Goal: Task Accomplishment & Management: Complete application form

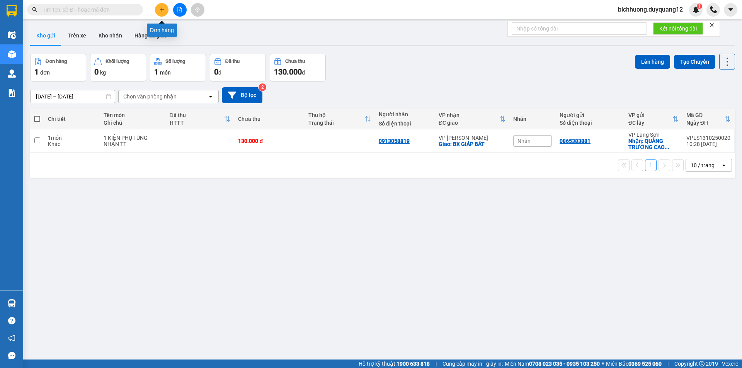
click at [160, 7] on button at bounding box center [162, 10] width 14 height 14
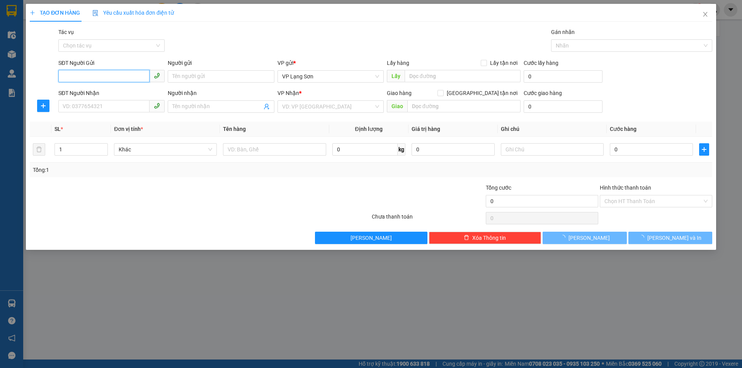
click at [81, 76] on input "SĐT Người Gửi" at bounding box center [103, 76] width 91 height 12
click at [77, 78] on input "SĐT Người Gửi" at bounding box center [103, 76] width 91 height 12
click at [116, 79] on input "0912220877" at bounding box center [103, 76] width 91 height 12
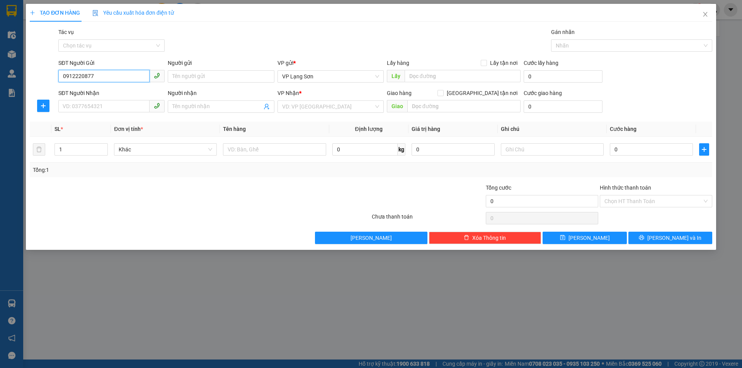
click at [77, 76] on input "0912220877" at bounding box center [103, 76] width 91 height 12
click at [75, 79] on input "0912220877" at bounding box center [103, 76] width 91 height 12
type input "0912220877"
click at [189, 74] on input "Người gửi" at bounding box center [221, 76] width 106 height 12
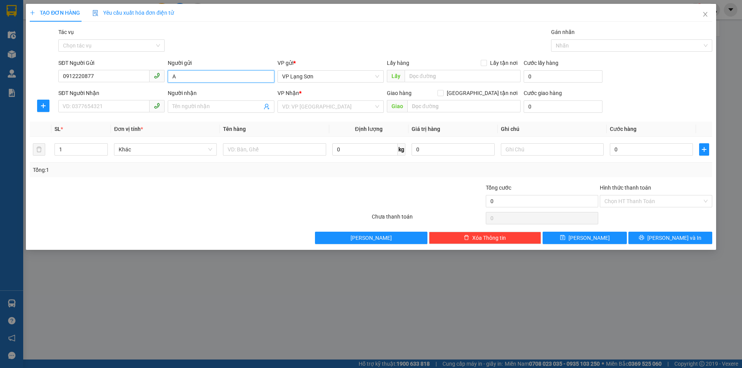
type input "A"
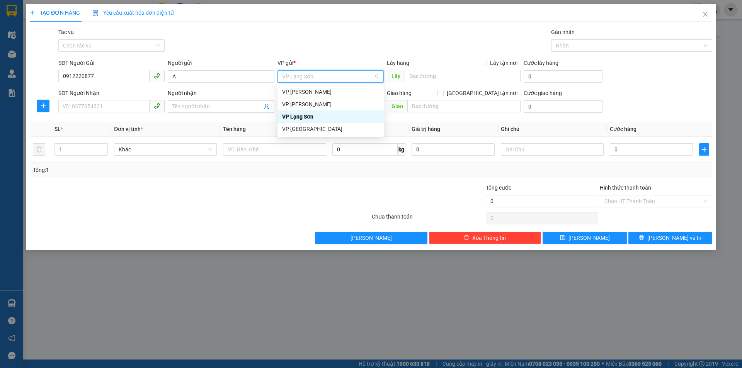
click at [305, 121] on div "VP Lạng Sơn" at bounding box center [330, 116] width 97 height 9
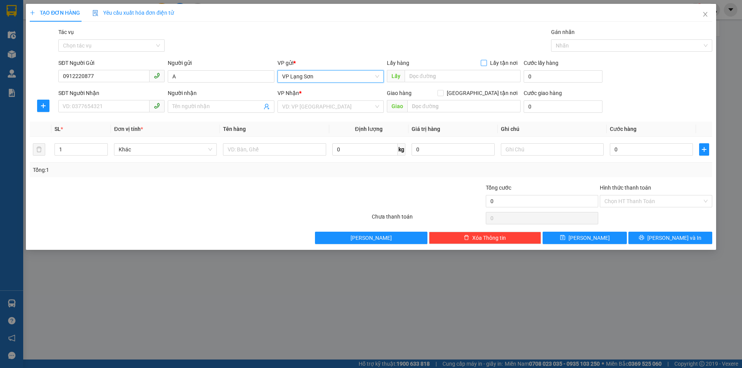
click at [484, 61] on input "Lấy tận nơi" at bounding box center [483, 62] width 5 height 5
checkbox input "true"
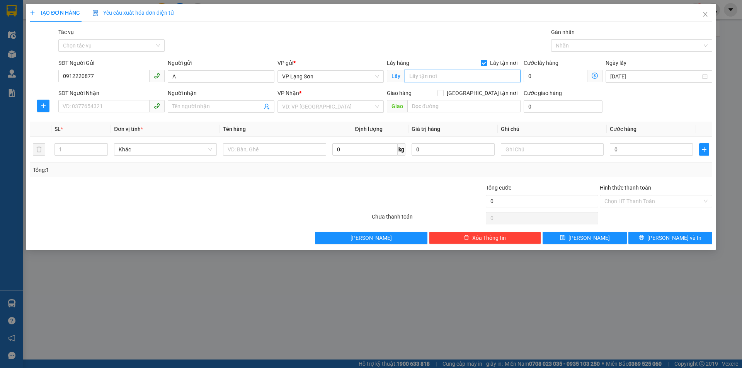
click at [467, 77] on input "text" at bounding box center [463, 76] width 116 height 12
type input "VPLS"
click at [74, 77] on input "0912220877" at bounding box center [103, 76] width 91 height 12
click at [83, 106] on input "SĐT Người Nhận" at bounding box center [103, 106] width 91 height 12
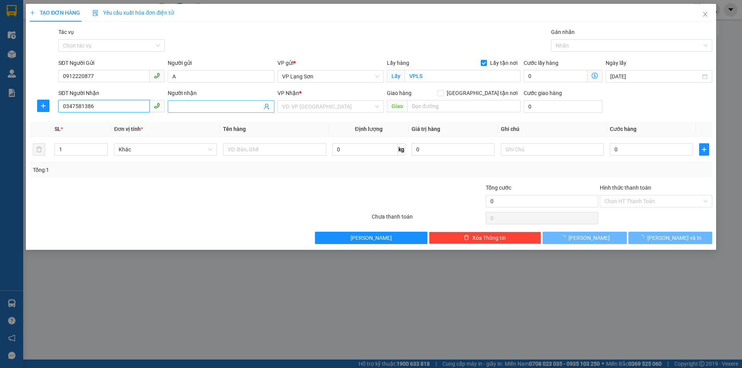
type input "0347581386"
click at [189, 112] on span at bounding box center [221, 107] width 106 height 12
type input "A"
click at [323, 102] on input "search" at bounding box center [328, 107] width 92 height 12
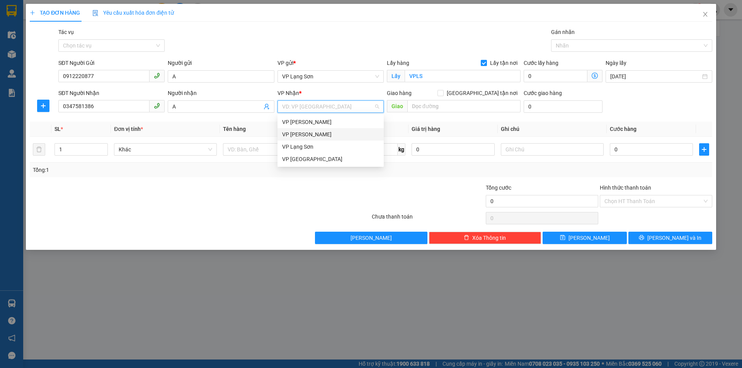
click at [317, 133] on div "VP [PERSON_NAME]" at bounding box center [330, 134] width 97 height 9
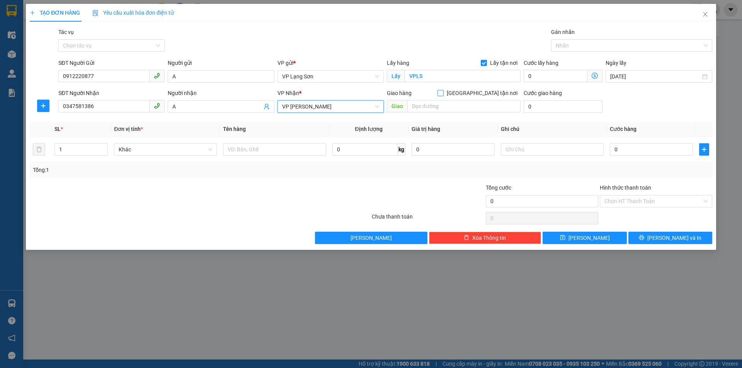
click at [443, 94] on input "Giao tận nơi" at bounding box center [440, 92] width 5 height 5
checkbox input "true"
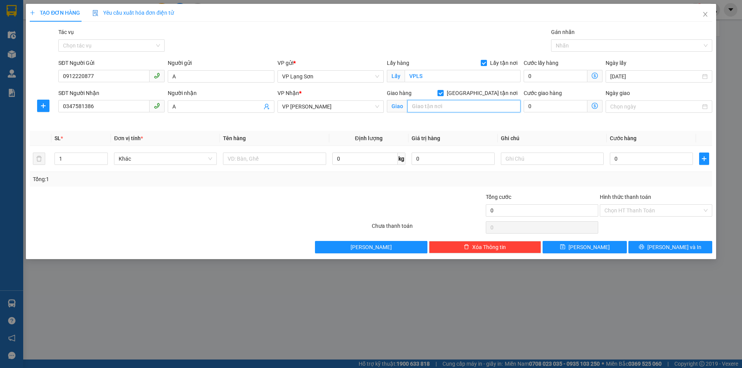
click at [479, 108] on input "text" at bounding box center [463, 106] width 113 height 12
type input "A2 - P 2404 TÒA NHÀ GREEN PARK, SỐ 1 TRẦN THỦ ĐỘ"
click at [644, 116] on div "Ngày giao" at bounding box center [658, 107] width 109 height 36
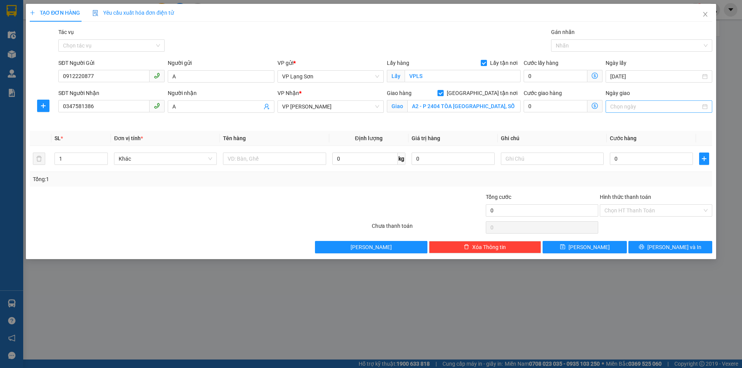
click at [644, 110] on input "Ngày giao" at bounding box center [655, 106] width 90 height 9
type input "[DATE]"
click at [646, 175] on div "14" at bounding box center [644, 174] width 9 height 9
click at [246, 162] on input "text" at bounding box center [274, 159] width 103 height 12
type input "GIẤY TỜ"
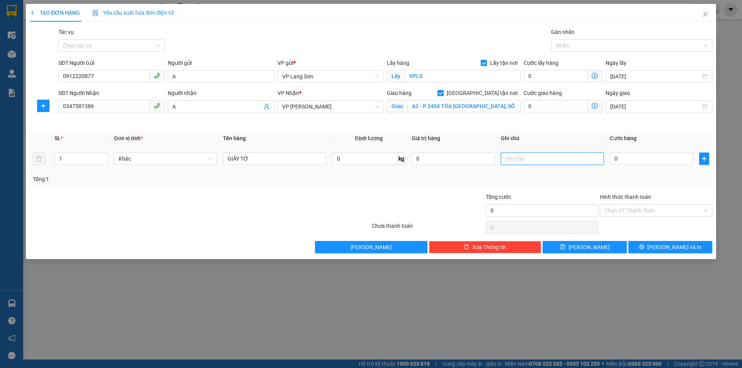
click at [523, 160] on input "text" at bounding box center [552, 159] width 103 height 12
type input "NG GỬI TT"
click at [650, 155] on input "0" at bounding box center [651, 159] width 83 height 12
type input "1"
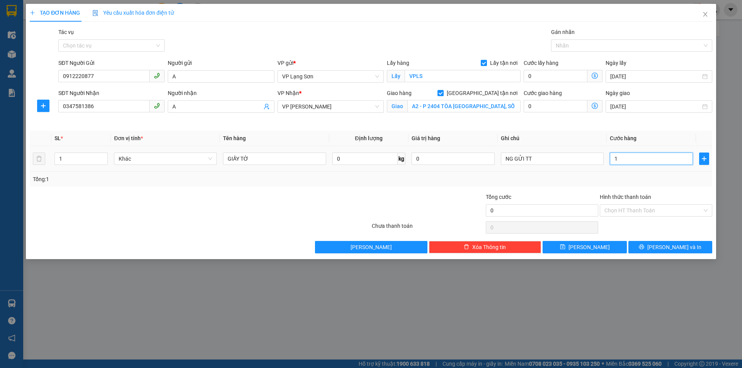
type input "1"
type input "10"
type input "100"
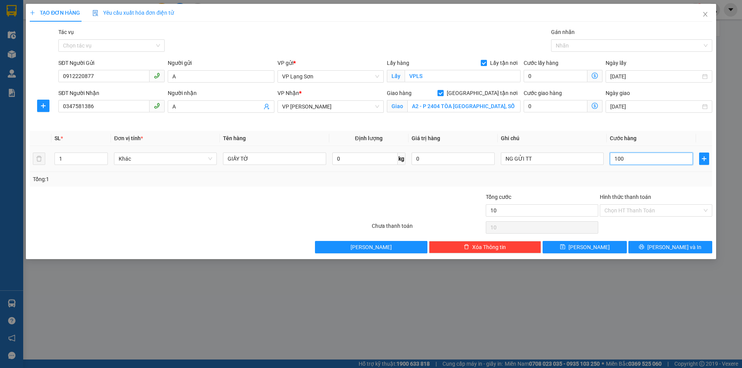
type input "100"
type input "100.000"
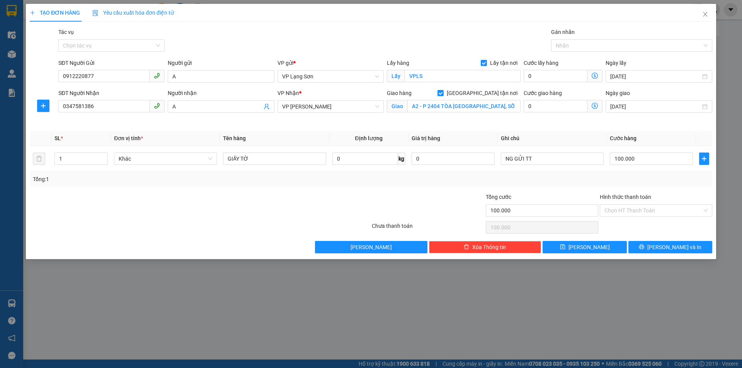
click at [561, 185] on div "Tổng: 1" at bounding box center [371, 179] width 683 height 15
click at [550, 159] on input "NG GỬI TT" at bounding box center [552, 159] width 103 height 12
type input "NG GỬI TT (CK CTY"
click at [629, 208] on input "Hình thức thanh toán" at bounding box center [654, 211] width 98 height 12
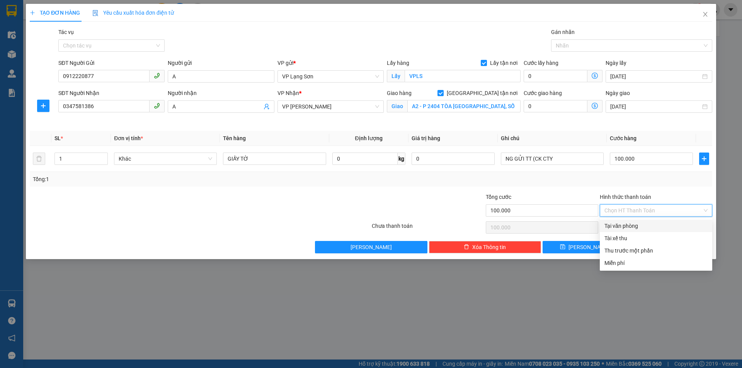
click at [634, 228] on div "Tại văn phòng" at bounding box center [656, 226] width 103 height 9
type input "0"
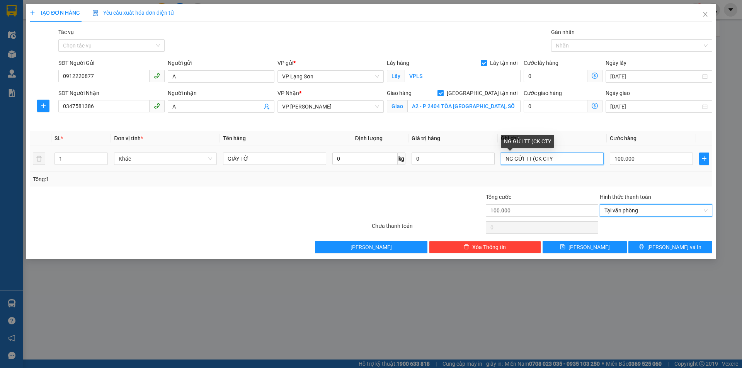
click at [566, 158] on input "NG GỬI TT (CK CTY" at bounding box center [552, 159] width 103 height 12
click at [551, 157] on input "NG GỬI TT (CK CTY 14/10)" at bounding box center [552, 159] width 103 height 12
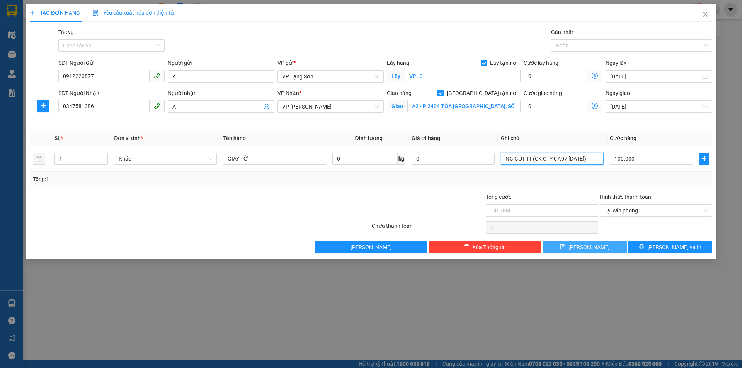
type input "NG GỬI TT (CK CTY 07:07 [DATE])"
click at [598, 246] on button "Lưu" at bounding box center [585, 247] width 84 height 12
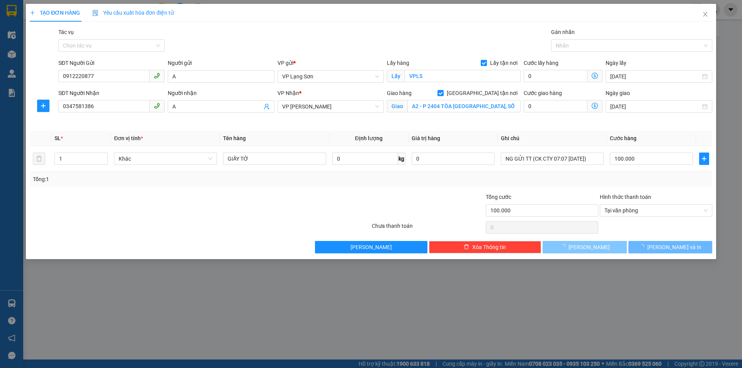
checkbox input "false"
type input "0"
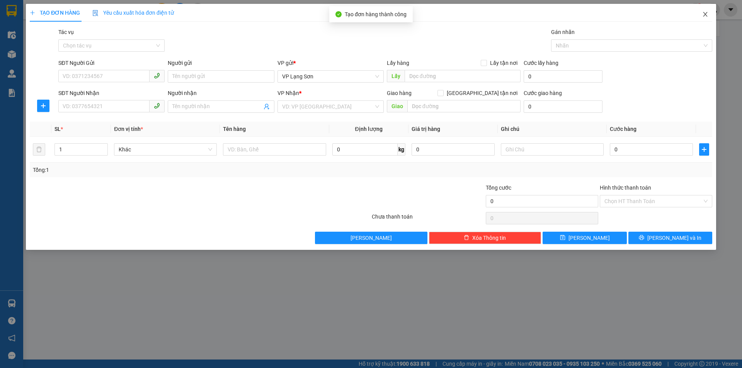
click at [703, 15] on icon "close" at bounding box center [705, 14] width 6 height 6
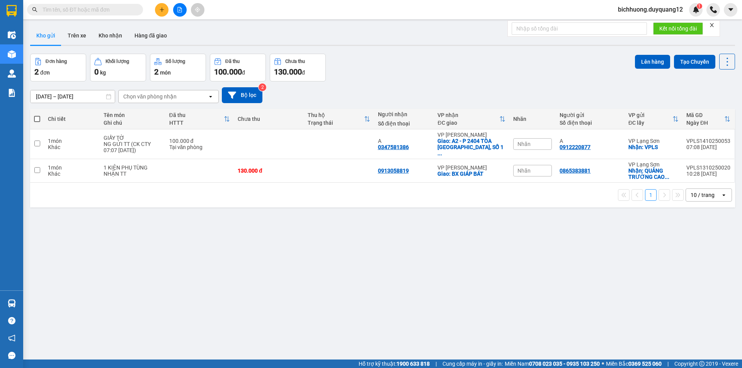
click at [160, 8] on icon "plus" at bounding box center [161, 9] width 5 height 5
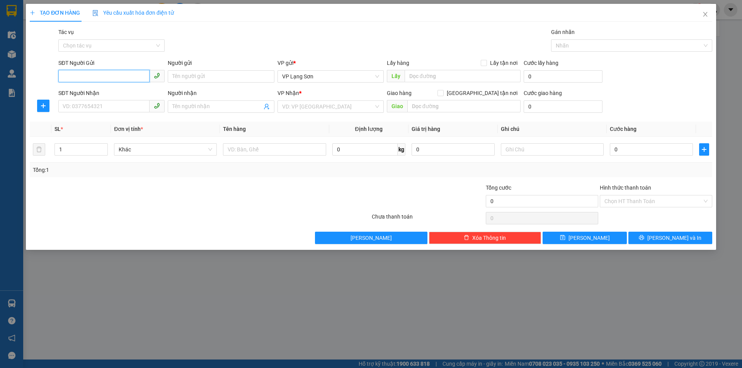
paste input "0978347658"
type input "0978347658"
click at [486, 60] on input "Lấy tận nơi" at bounding box center [483, 62] width 5 height 5
checkbox input "true"
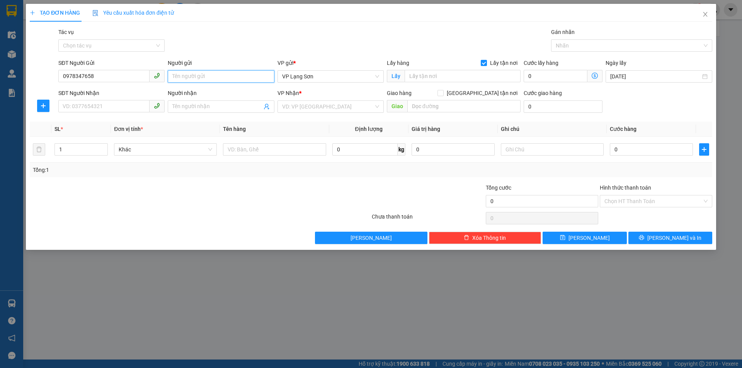
click at [191, 77] on input "Người gửi" at bounding box center [221, 76] width 106 height 12
type input "A"
click at [428, 77] on input "text" at bounding box center [463, 76] width 116 height 12
type input "XÓM ĐẬU (VPCB)"
click at [79, 105] on input "SĐT Người Nhận" at bounding box center [103, 106] width 91 height 12
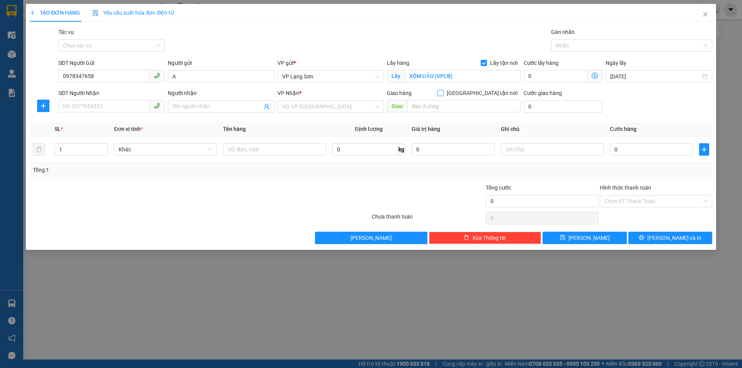
click at [443, 91] on input "Giao tận nơi" at bounding box center [440, 92] width 5 height 5
checkbox input "true"
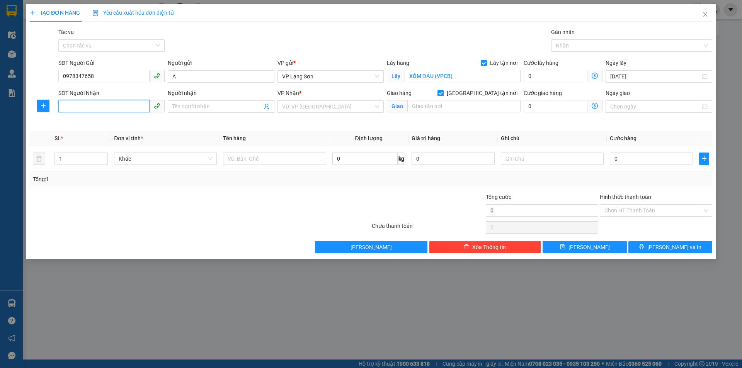
click at [106, 109] on input "SĐT Người Nhận" at bounding box center [103, 106] width 91 height 12
click at [326, 108] on input "search" at bounding box center [328, 107] width 92 height 12
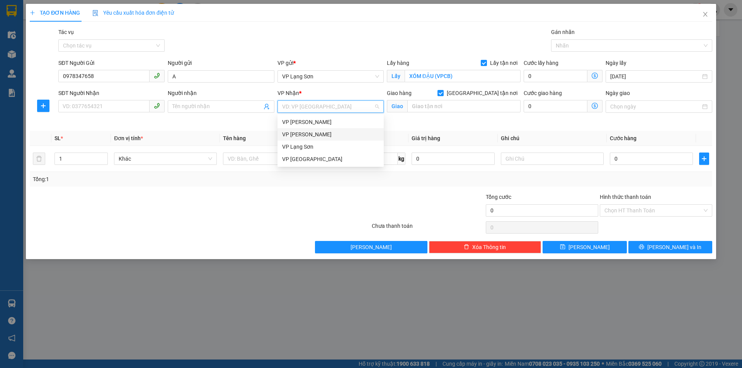
click at [315, 138] on div "VP [PERSON_NAME]" at bounding box center [330, 134] width 97 height 9
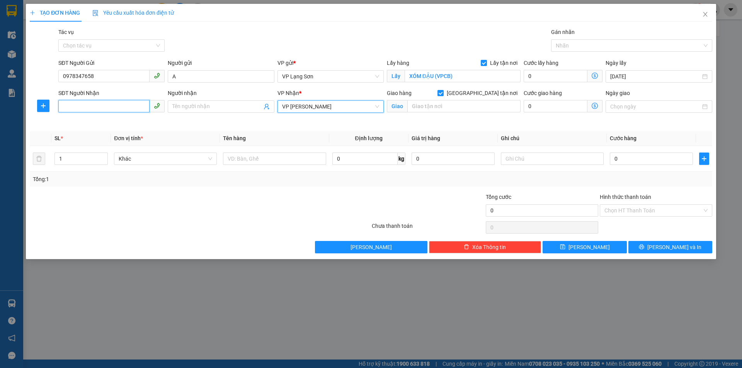
click at [90, 111] on input "SĐT Người Nhận" at bounding box center [103, 106] width 91 height 12
type input "0978347658"
click at [206, 104] on input "Người nhận" at bounding box center [216, 106] width 89 height 9
type input "A"
click at [485, 109] on input "text" at bounding box center [463, 106] width 113 height 12
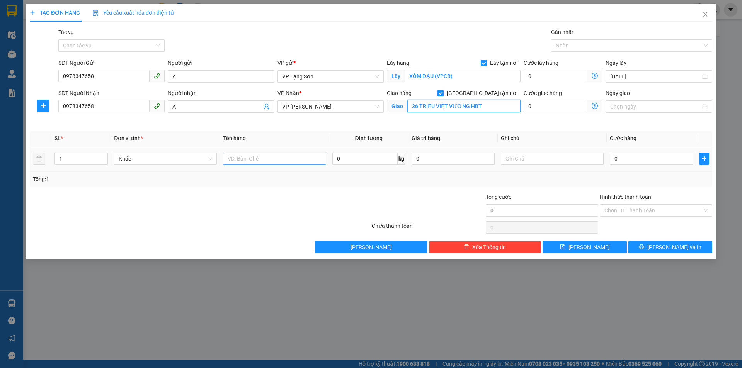
type input "36 TRIỆU VIỆT VƯƠNG HBT"
click at [293, 158] on input "text" at bounding box center [274, 159] width 103 height 12
type input "T"
type input "D"
click at [275, 158] on input "ĐỒ ĂN" at bounding box center [274, 159] width 103 height 12
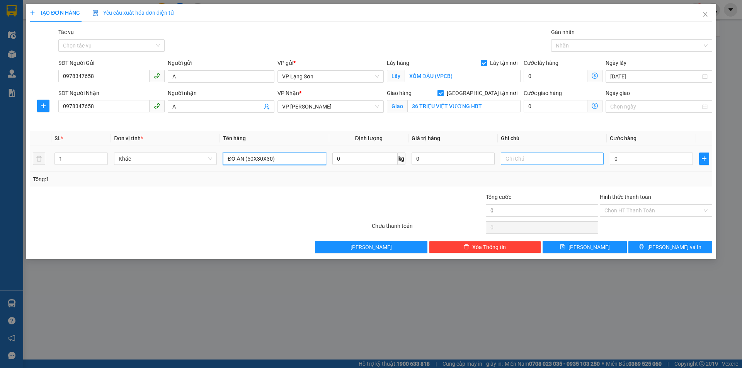
type input "ĐỒ ĂN (50X30X30)"
click at [568, 153] on input "text" at bounding box center [552, 159] width 103 height 12
click at [545, 154] on input "text" at bounding box center [552, 159] width 103 height 12
click at [665, 164] on input "0" at bounding box center [651, 159] width 83 height 12
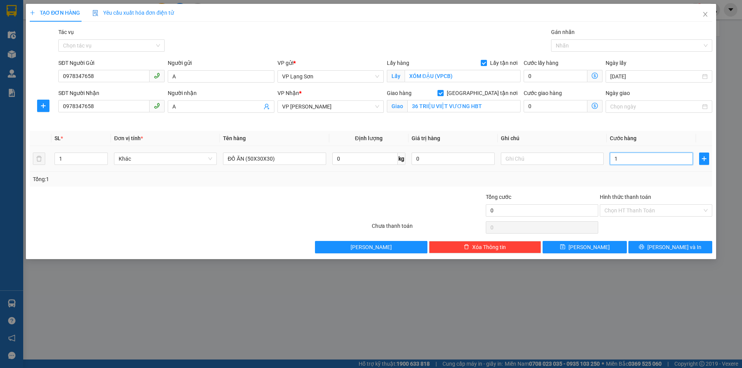
type input "15"
type input "150"
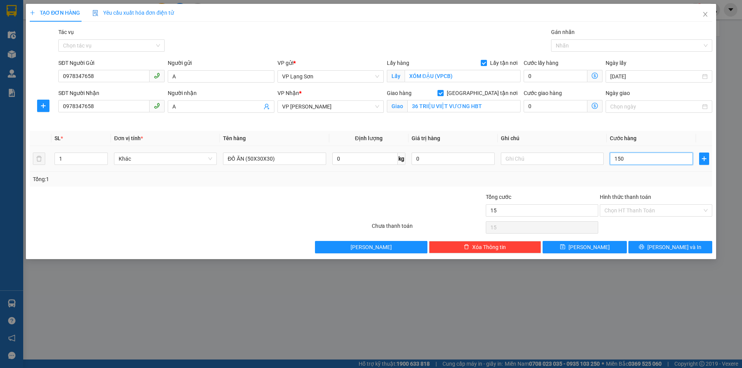
type input "150"
type input "150.000"
click at [626, 169] on td "150.000" at bounding box center [651, 159] width 89 height 26
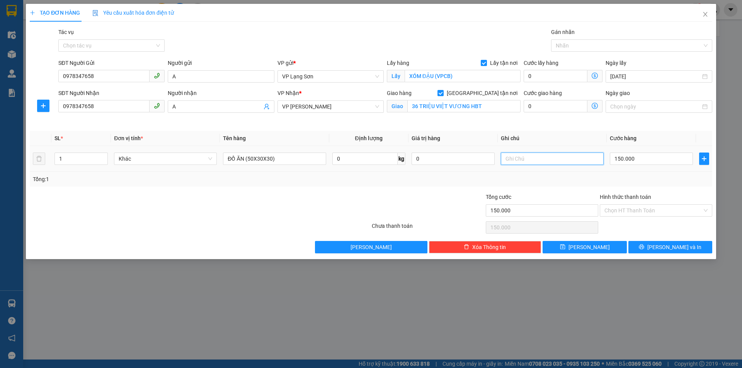
click at [516, 160] on input "text" at bounding box center [552, 159] width 103 height 12
click at [540, 159] on input "text" at bounding box center [552, 159] width 103 height 12
click at [631, 152] on div "150.000" at bounding box center [651, 158] width 83 height 15
click at [566, 158] on input "text" at bounding box center [552, 159] width 103 height 12
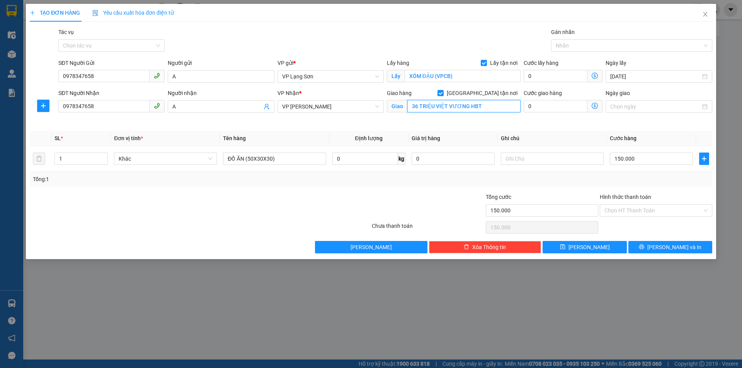
click at [482, 107] on input "36 TRIỆU VIỆT VƯƠNG HBT" at bounding box center [463, 106] width 113 height 12
click at [545, 154] on input "text" at bounding box center [552, 159] width 103 height 12
type input "NG GỬI TT"
click at [91, 73] on input "0978347658" at bounding box center [103, 76] width 91 height 12
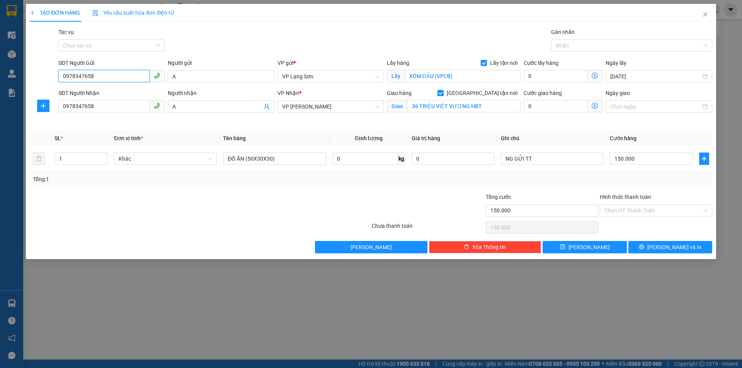
click at [91, 73] on input "0978347658" at bounding box center [103, 76] width 91 height 12
click at [600, 245] on button "Lưu" at bounding box center [585, 247] width 84 height 12
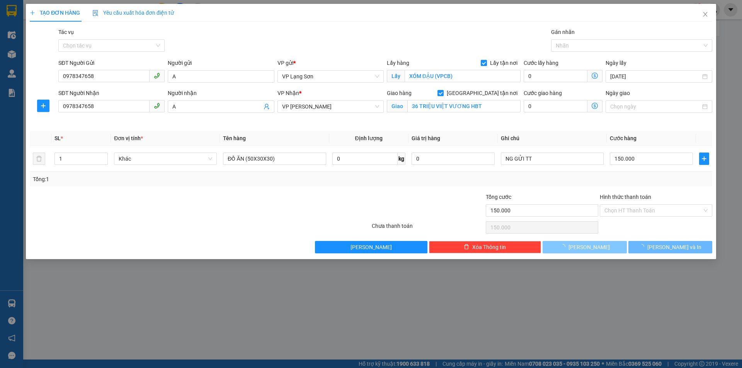
checkbox input "false"
type input "0"
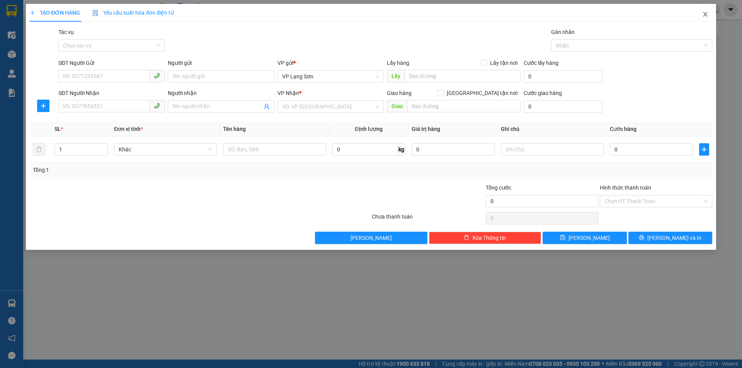
click at [708, 12] on icon "close" at bounding box center [705, 14] width 6 height 6
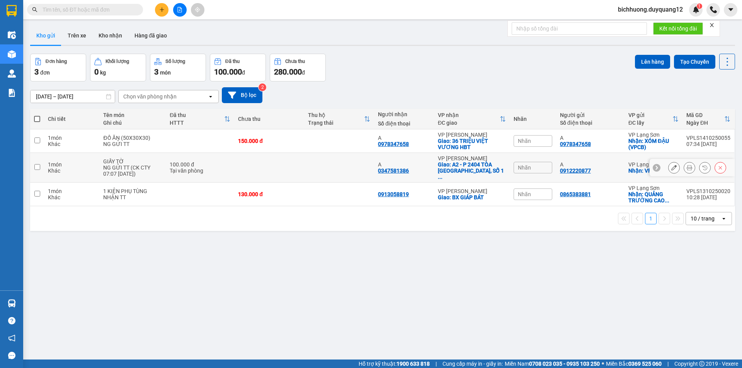
click at [36, 164] on input "checkbox" at bounding box center [37, 167] width 6 height 6
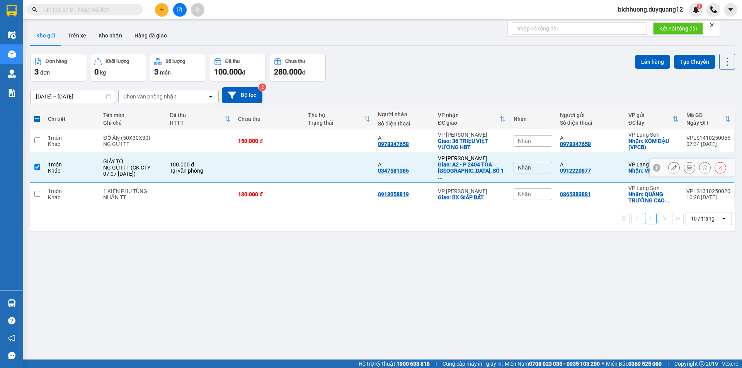
click at [36, 164] on input "checkbox" at bounding box center [37, 167] width 6 height 6
checkbox input "false"
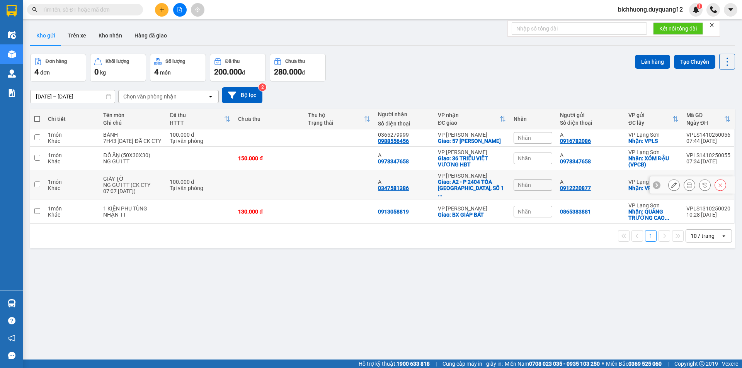
click at [35, 187] on input "checkbox" at bounding box center [37, 185] width 6 height 6
checkbox input "true"
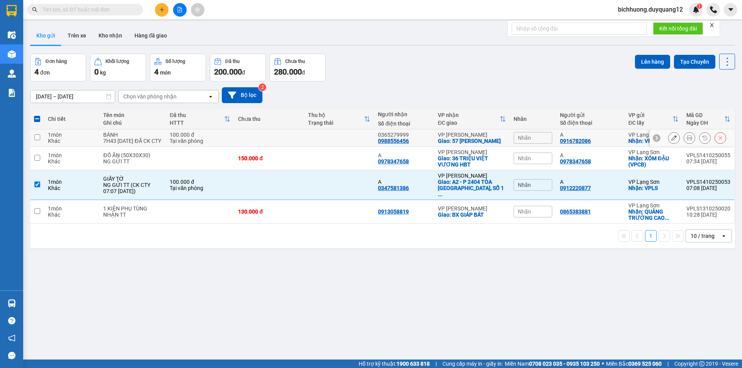
drag, startPoint x: 35, startPoint y: 135, endPoint x: 36, endPoint y: 141, distance: 6.2
click at [35, 136] on td at bounding box center [37, 137] width 14 height 17
checkbox input "true"
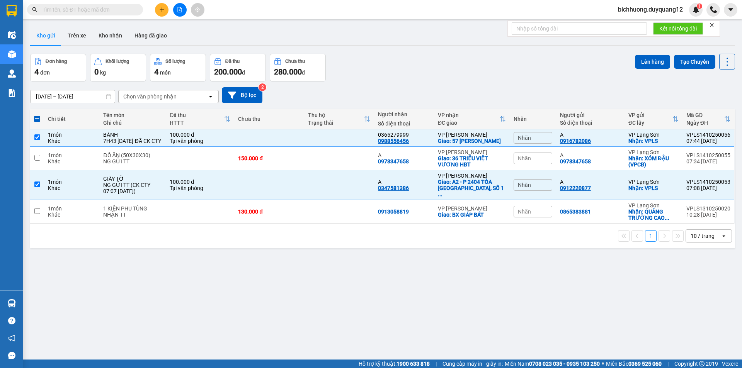
click at [646, 69] on div "Lên hàng Tạo Chuyến" at bounding box center [685, 62] width 100 height 16
click at [648, 62] on button "Lên hàng" at bounding box center [652, 62] width 35 height 14
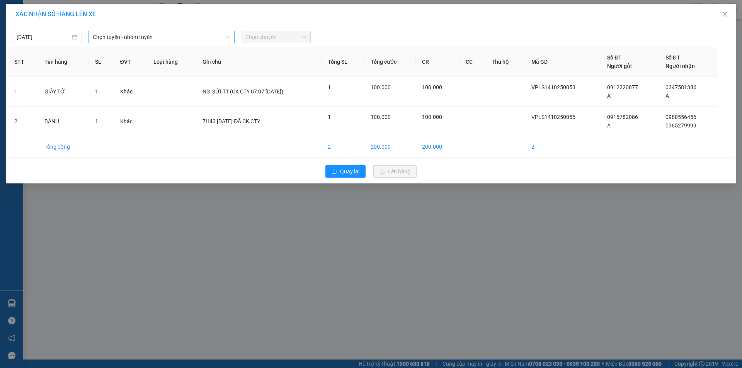
click at [166, 32] on span "Chọn tuyến - nhóm tuyến" at bounding box center [161, 37] width 137 height 12
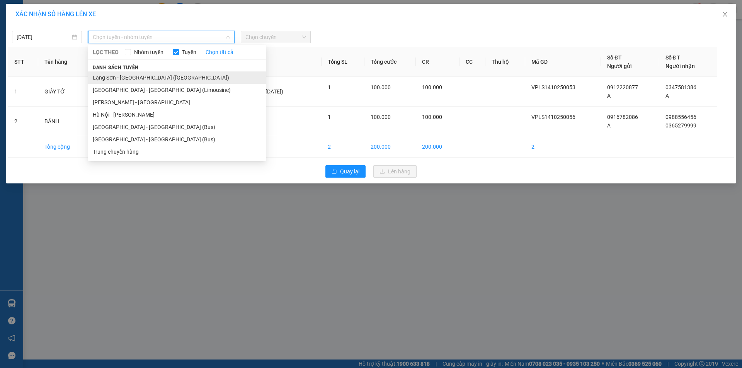
click at [162, 82] on li "Lạng Sơn - [GEOGRAPHIC_DATA] ([GEOGRAPHIC_DATA])" at bounding box center [177, 78] width 178 height 12
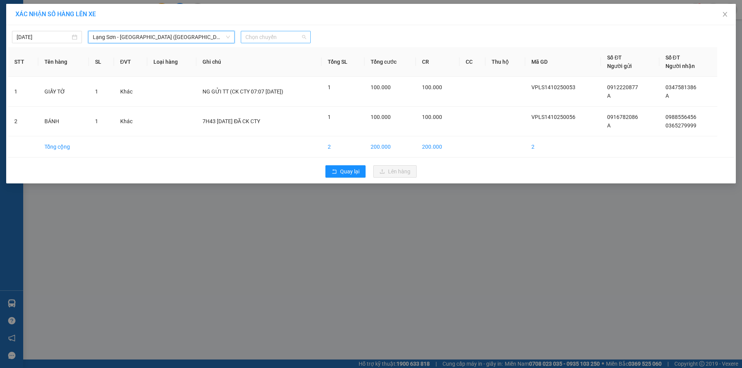
click at [294, 36] on span "Chọn chuyến" at bounding box center [275, 37] width 61 height 12
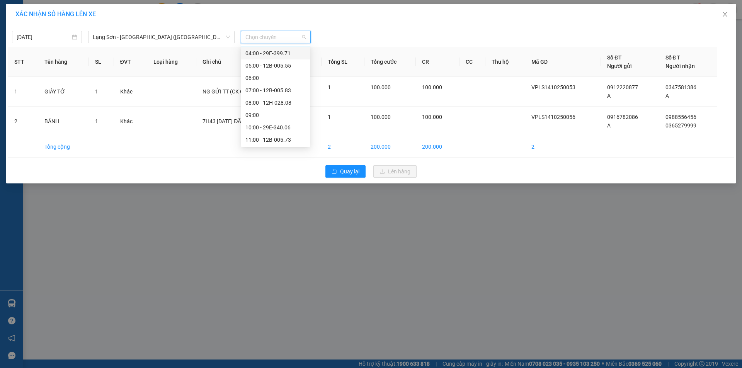
scroll to position [8, 0]
click at [179, 41] on span "Lạng Sơn - [GEOGRAPHIC_DATA] ([GEOGRAPHIC_DATA])" at bounding box center [161, 37] width 137 height 12
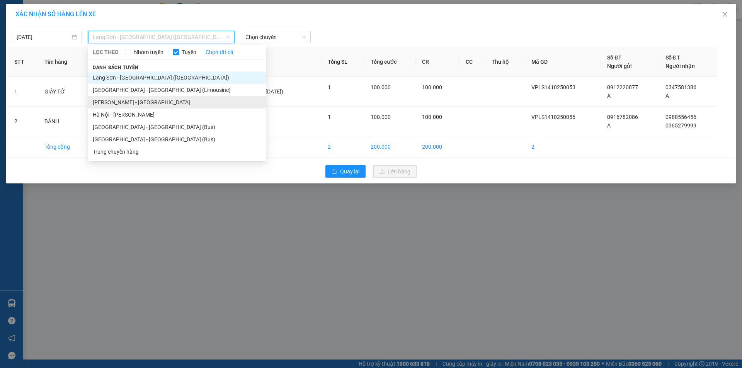
click at [141, 102] on li "[PERSON_NAME] - [GEOGRAPHIC_DATA]" at bounding box center [177, 102] width 178 height 12
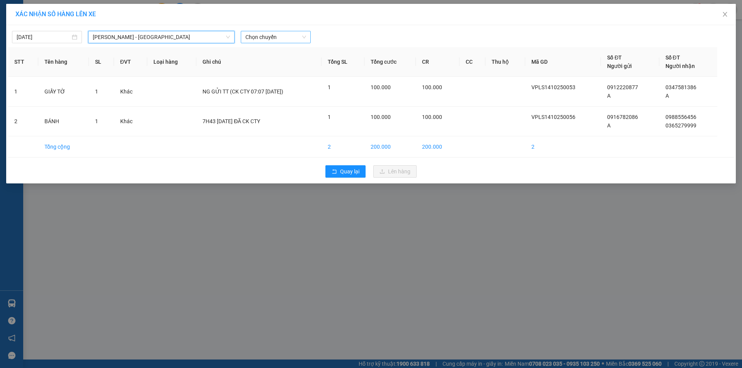
click at [294, 37] on span "Chọn chuyến" at bounding box center [275, 37] width 61 height 12
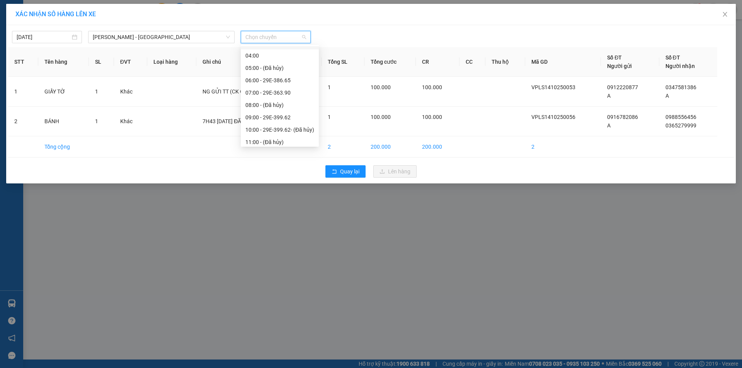
scroll to position [32, 0]
click at [276, 71] on div "06:00 - 29E-386.65" at bounding box center [279, 69] width 69 height 9
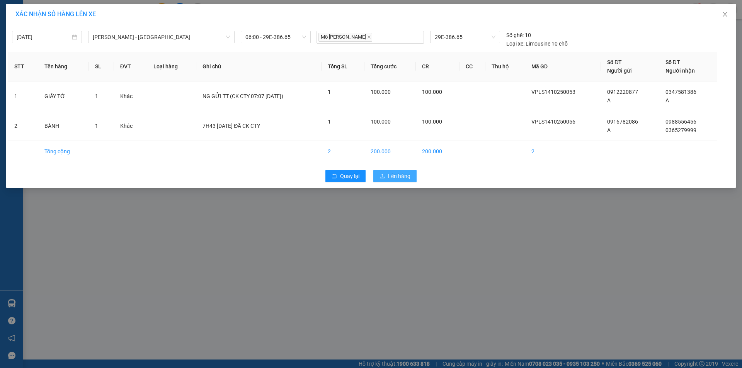
click at [393, 177] on span "Lên hàng" at bounding box center [399, 176] width 22 height 9
